Goal: Task Accomplishment & Management: Use online tool/utility

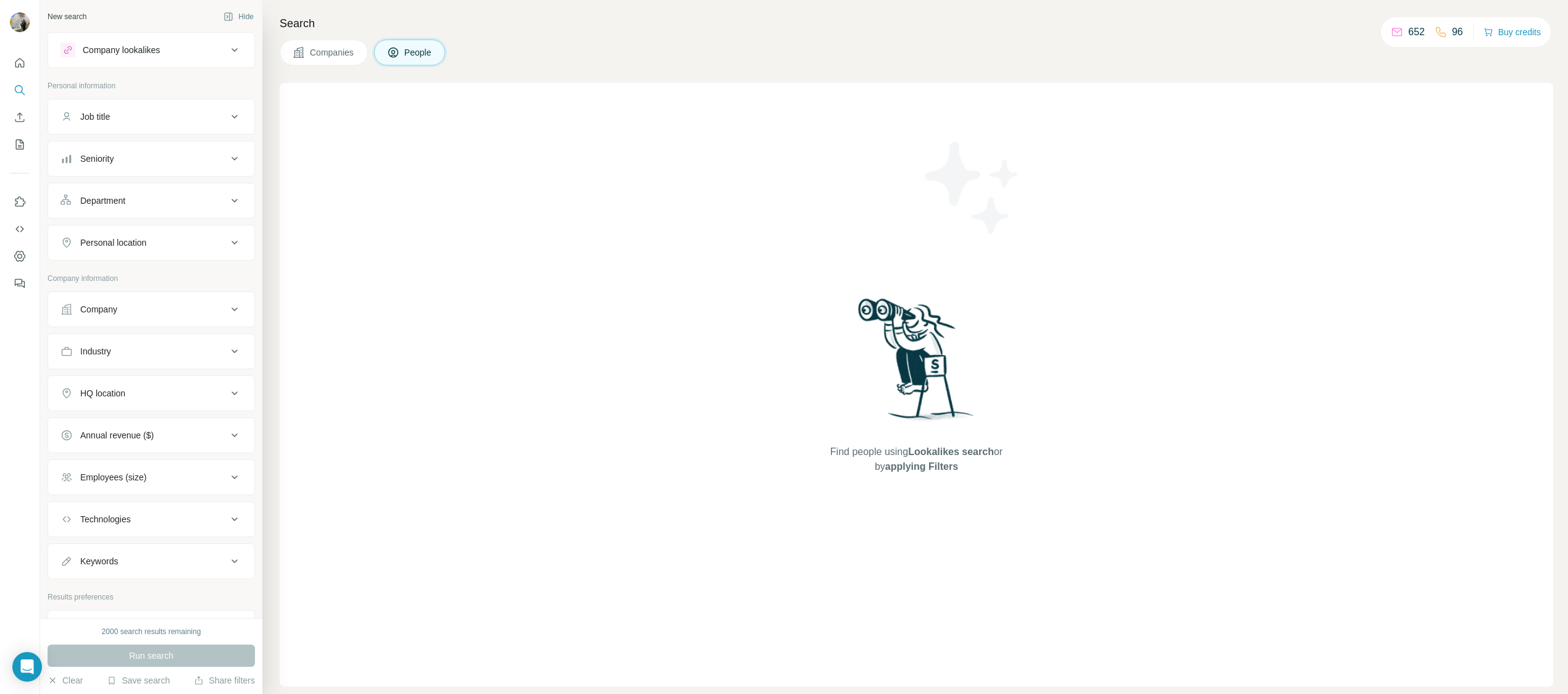
click at [161, 308] on div "Company" at bounding box center [144, 309] width 167 height 13
click at [142, 361] on input "text" at bounding box center [151, 364] width 181 height 22
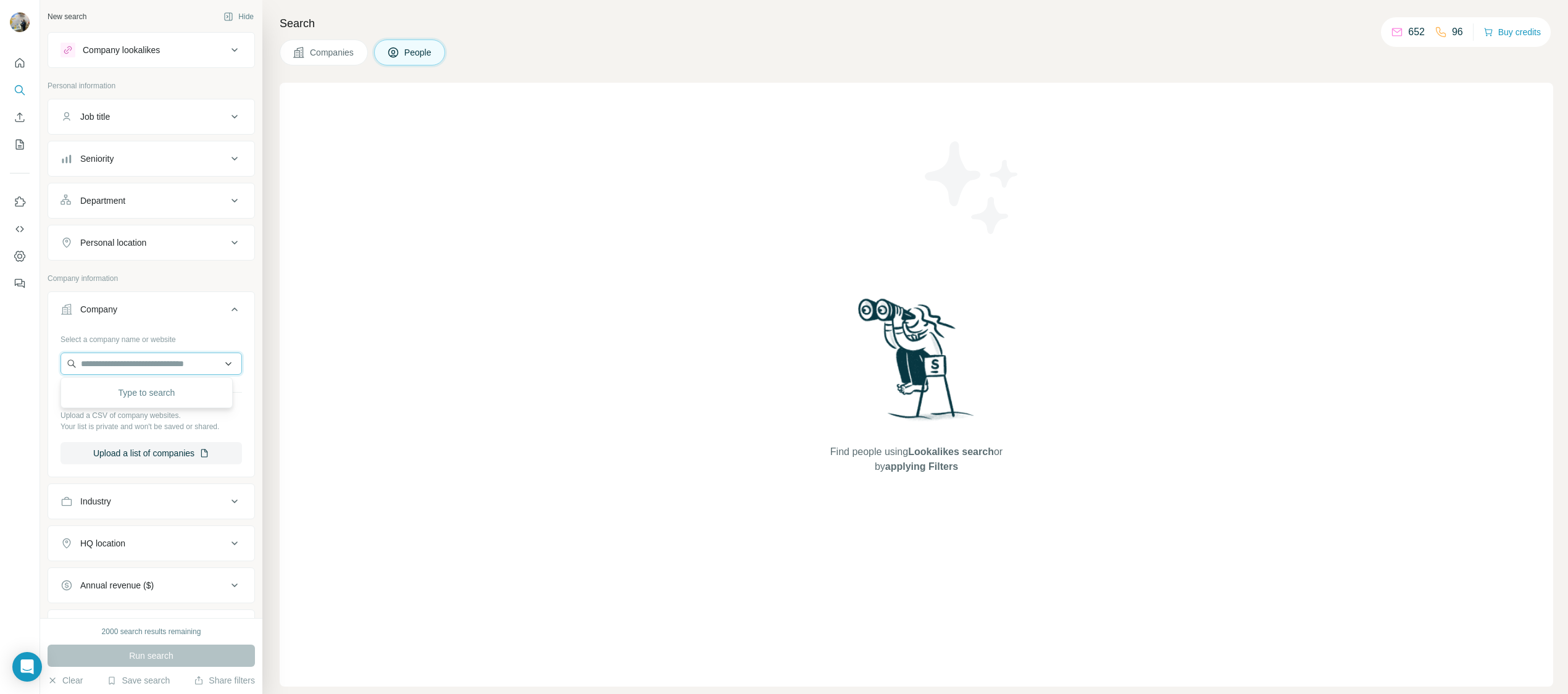
click at [139, 366] on input "text" at bounding box center [151, 364] width 181 height 22
paste input "**********"
type input "**********"
click at [136, 384] on div "Atelier Cos [DOMAIN_NAME]" at bounding box center [146, 397] width 166 height 33
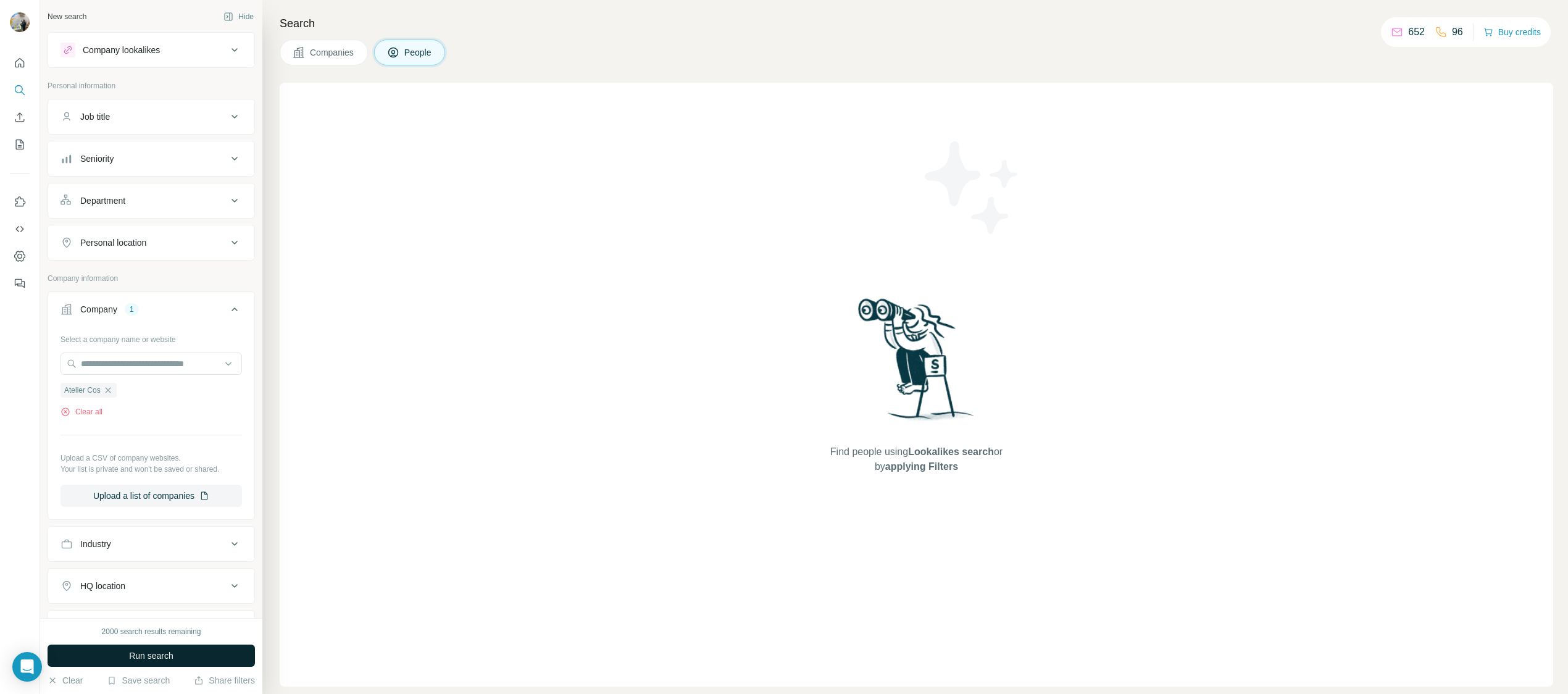
click at [116, 660] on button "Run search" at bounding box center [151, 656] width 207 height 22
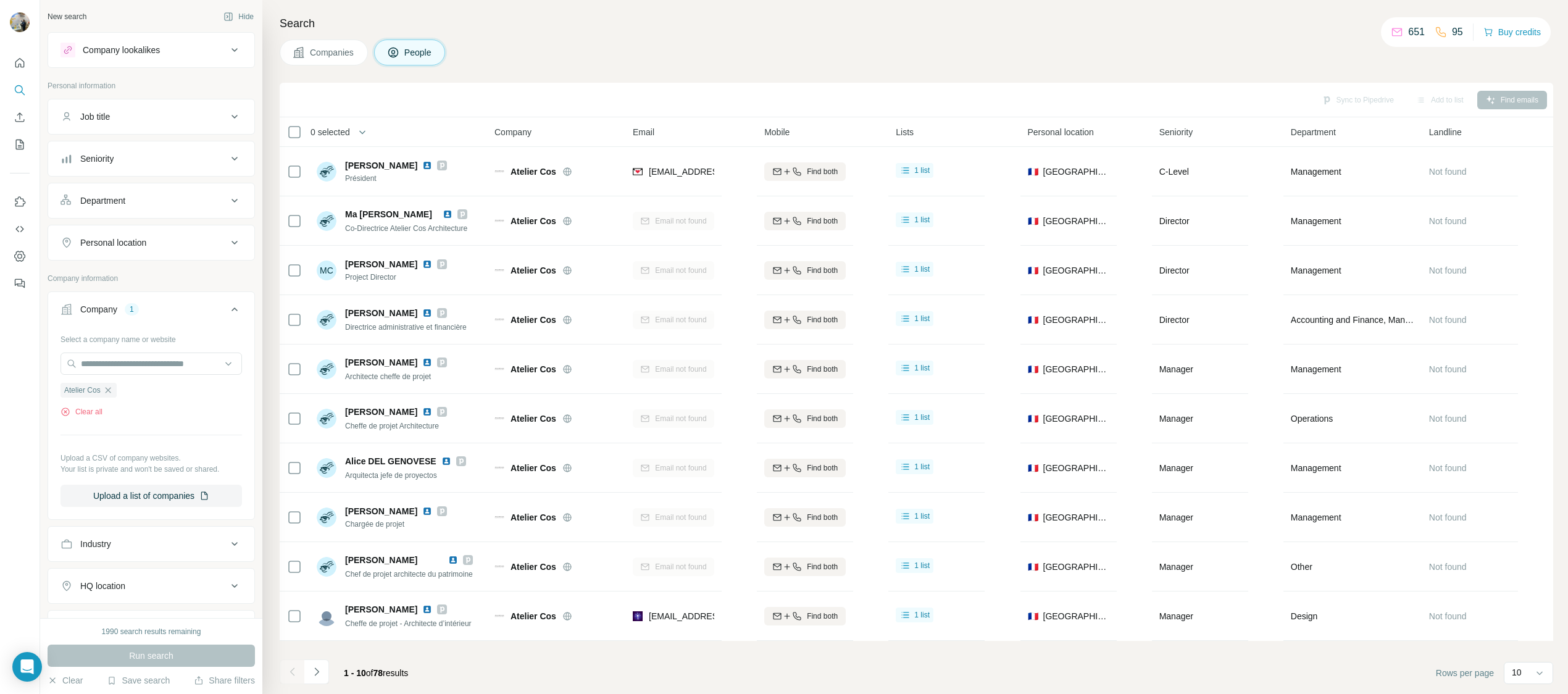
click at [384, 675] on span "78" at bounding box center [378, 673] width 10 height 10
click at [320, 667] on icon "Navigate to next page" at bounding box center [317, 672] width 13 height 13
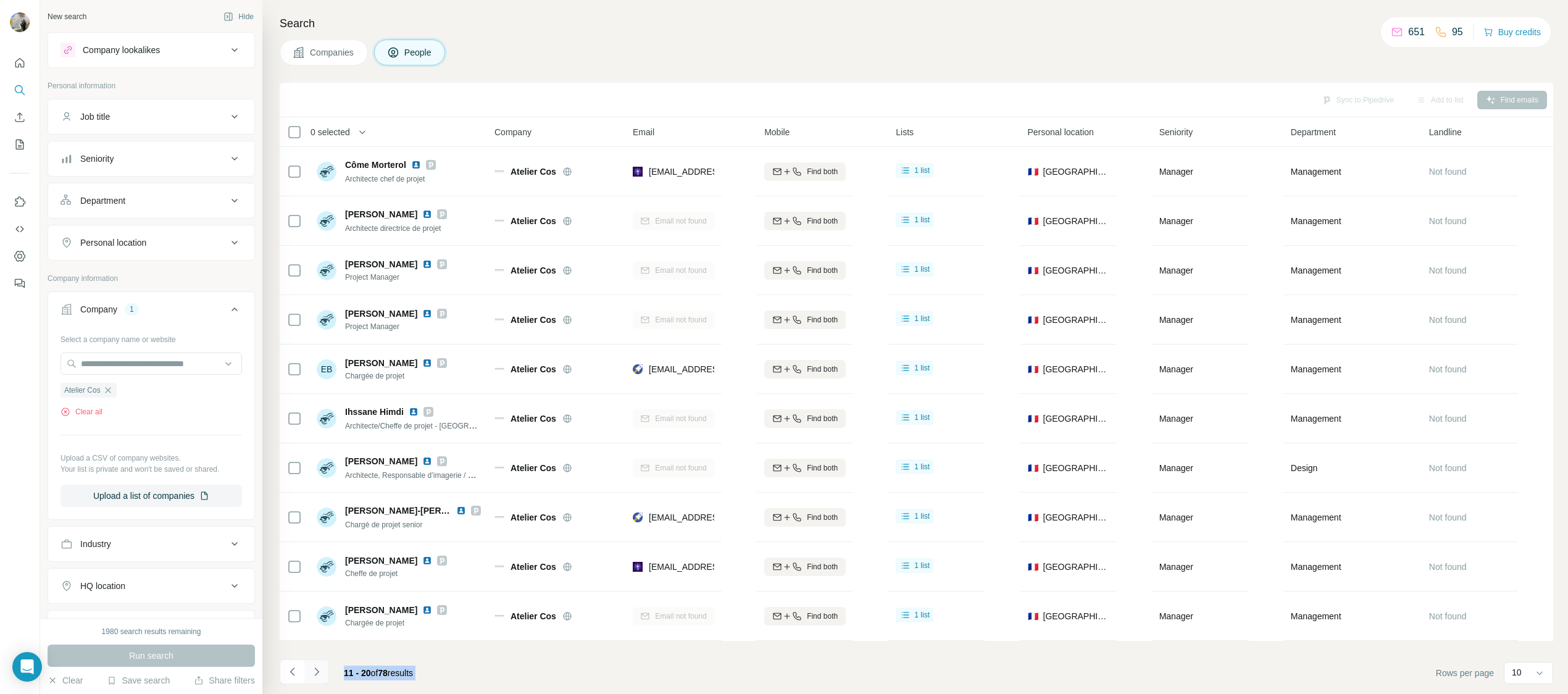
click at [322, 674] on icon "Navigate to next page" at bounding box center [317, 672] width 13 height 13
click at [319, 674] on icon "Navigate to next page" at bounding box center [317, 672] width 13 height 13
click at [328, 672] on button "Navigate to next page" at bounding box center [317, 672] width 25 height 25
